Goal: Transaction & Acquisition: Purchase product/service

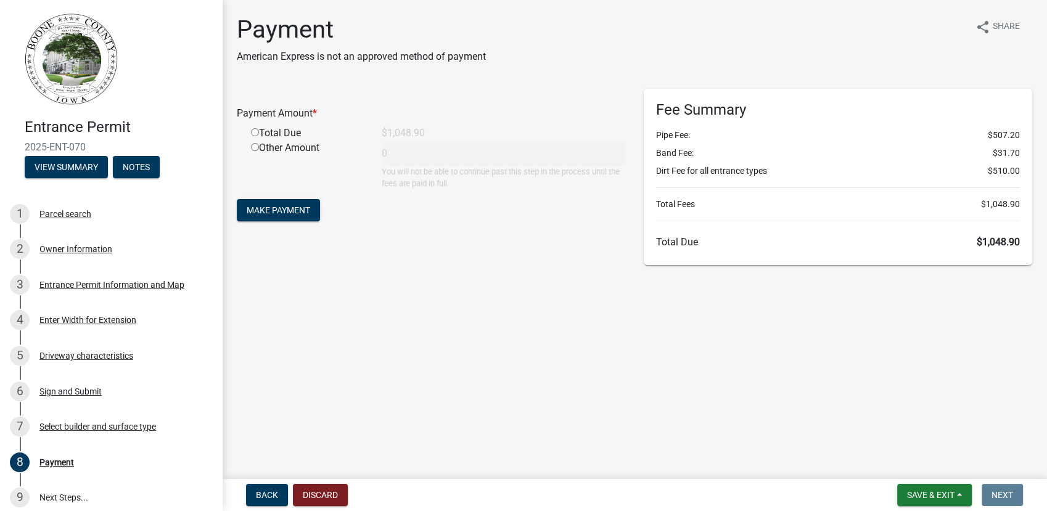
click at [253, 133] on input "radio" at bounding box center [255, 132] width 8 height 8
radio input "true"
type input "1048.9"
click at [271, 205] on span "Make Payment" at bounding box center [279, 210] width 64 height 10
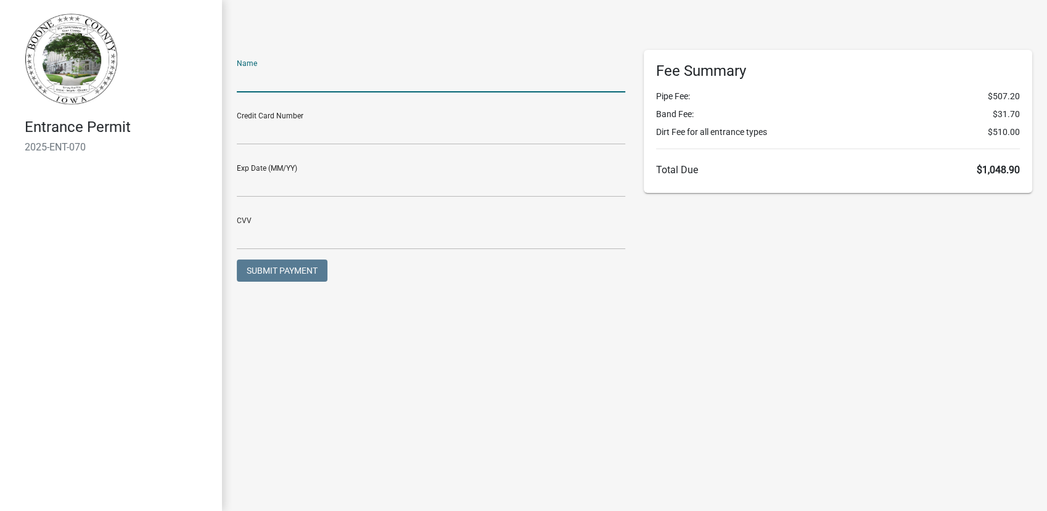
click at [310, 76] on input "text" at bounding box center [431, 79] width 388 height 25
type input "Mike J .Phelan"
click at [323, 39] on div at bounding box center [635, 25] width 814 height 50
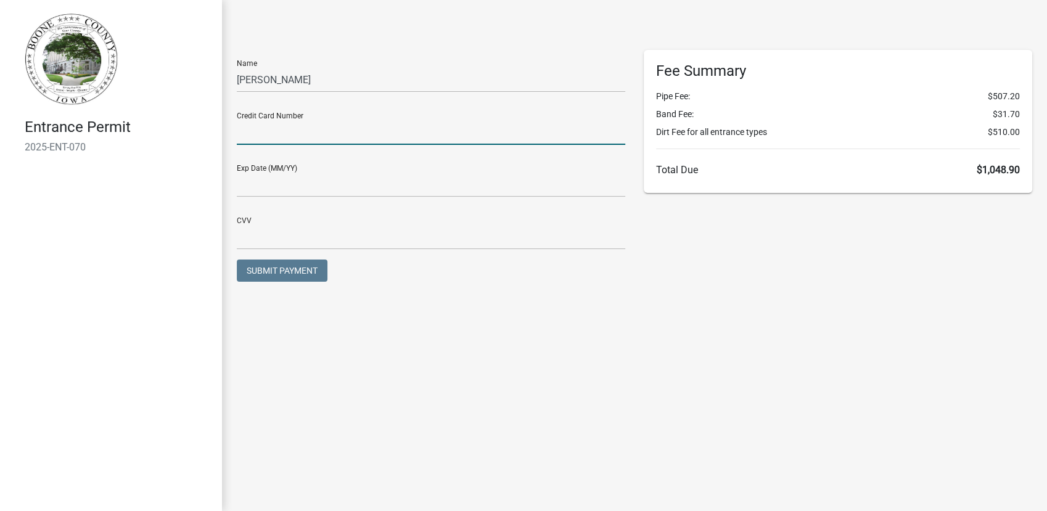
click at [282, 131] on input "text" at bounding box center [431, 132] width 388 height 25
type input "5472260100285178"
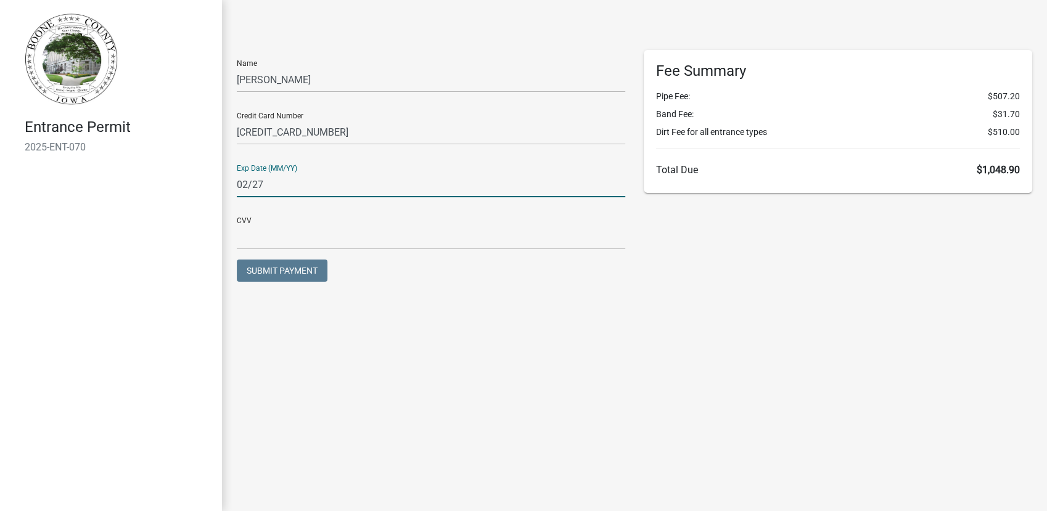
type input "02/27"
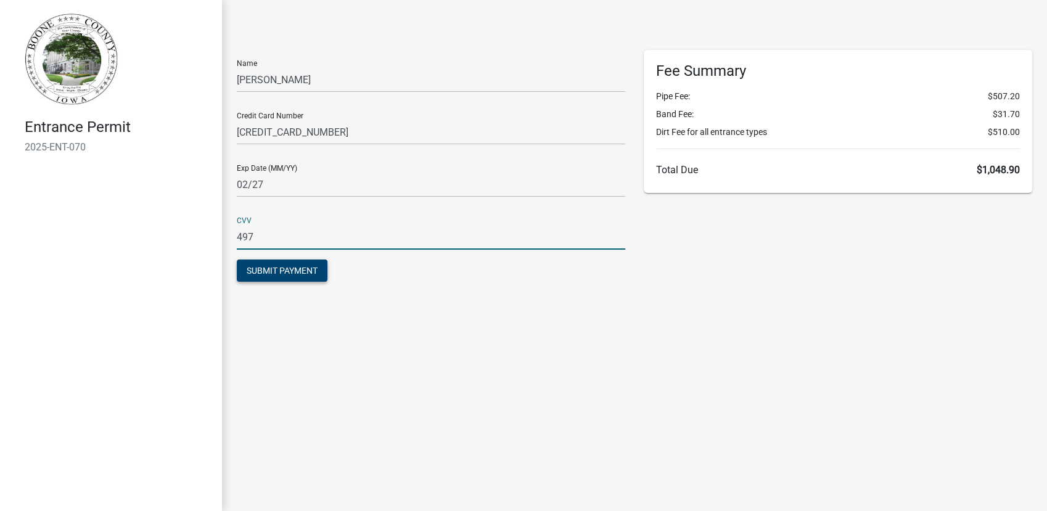
type input "497"
click at [273, 267] on span "Submit Payment" at bounding box center [282, 271] width 71 height 10
